Goal: Obtain resource: Download file/media

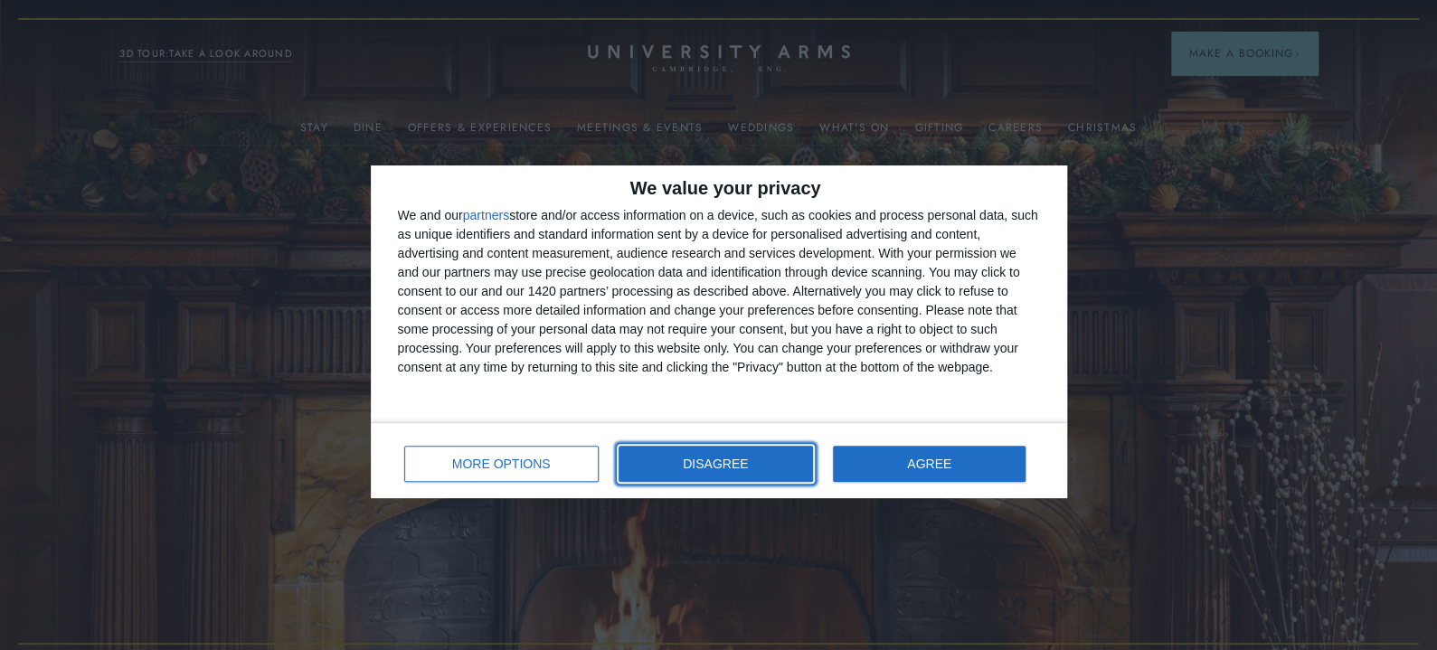
click at [675, 457] on button "DISAGREE" at bounding box center [715, 464] width 194 height 36
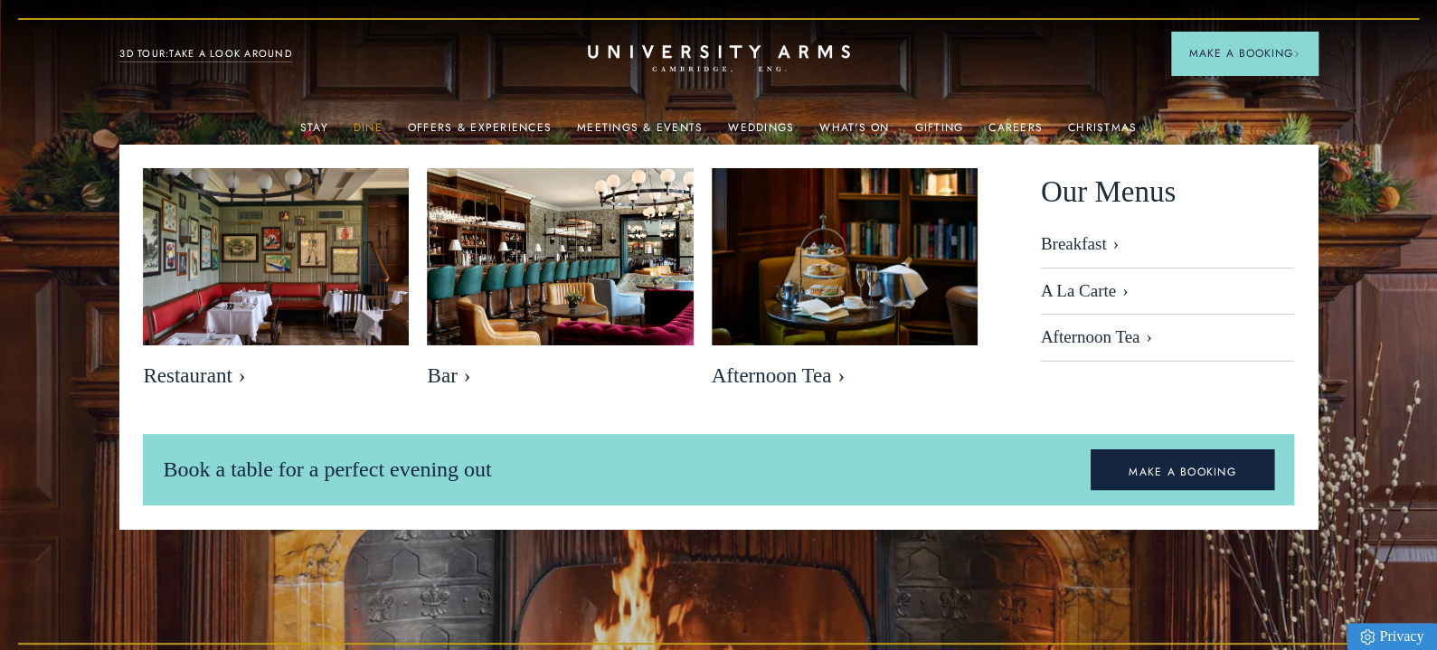
click at [369, 125] on link "Dine" at bounding box center [367, 133] width 29 height 24
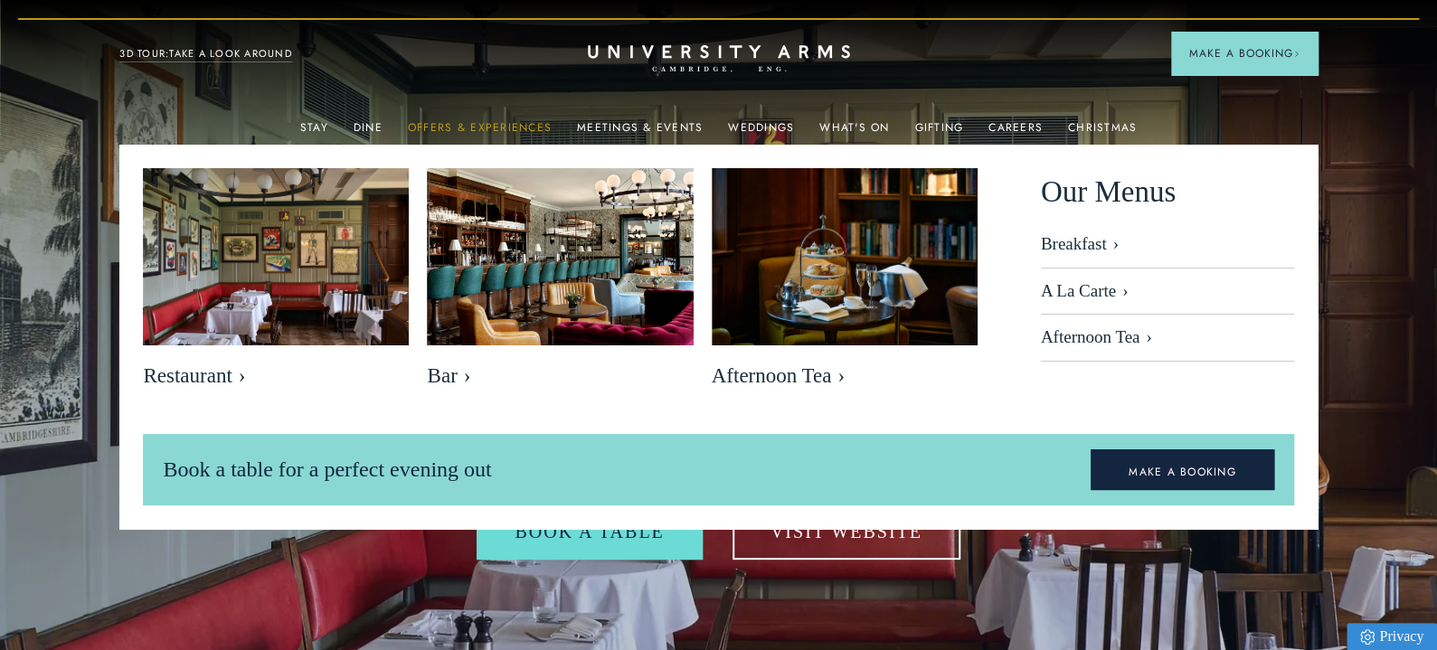
click at [461, 123] on link "Offers & Experiences" at bounding box center [480, 133] width 144 height 24
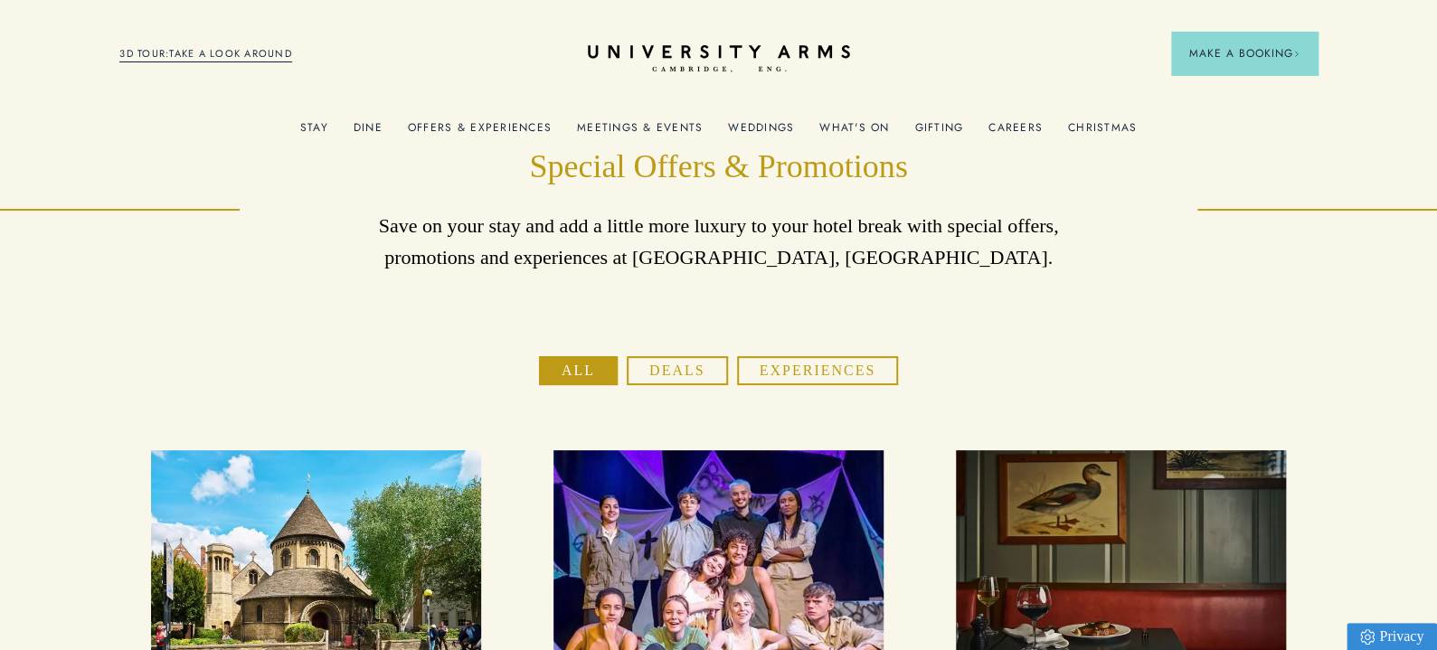
click at [1096, 122] on link "Christmas" at bounding box center [1102, 133] width 69 height 24
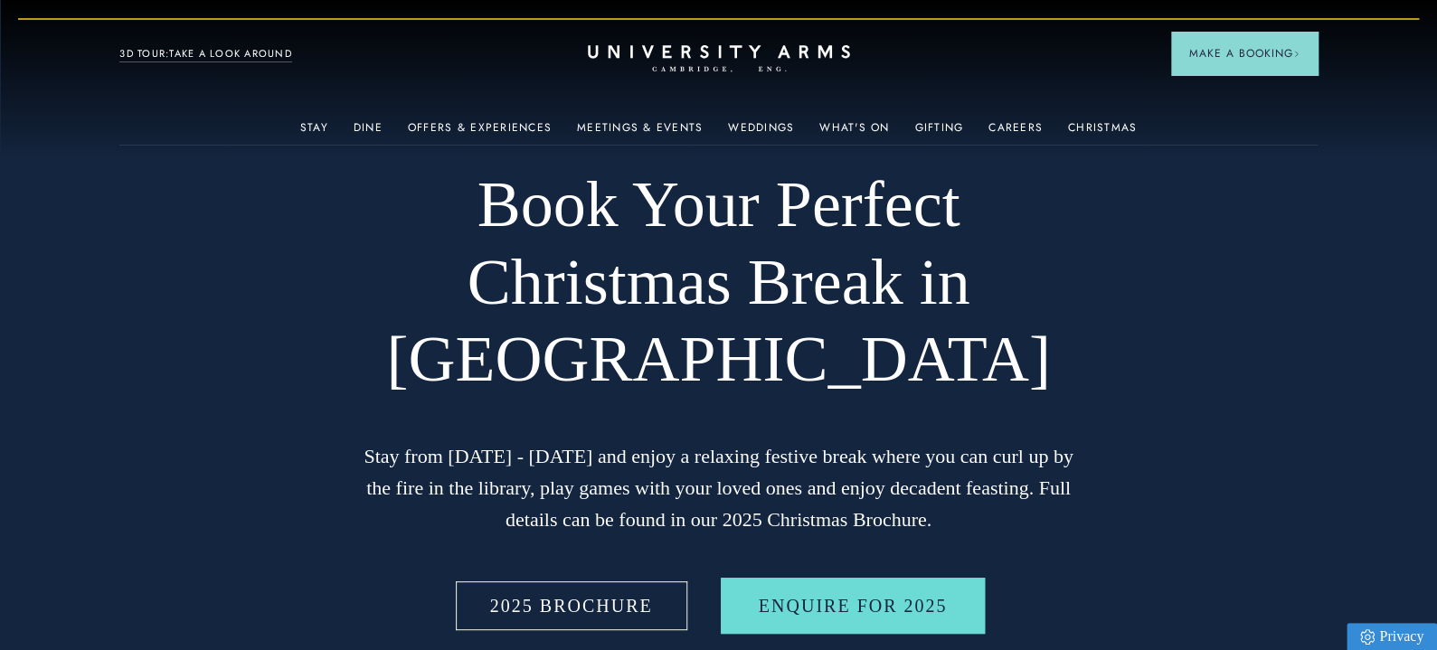
click at [595, 598] on link "2025 BROCHURE" at bounding box center [571, 606] width 239 height 56
